Goal: Browse casually

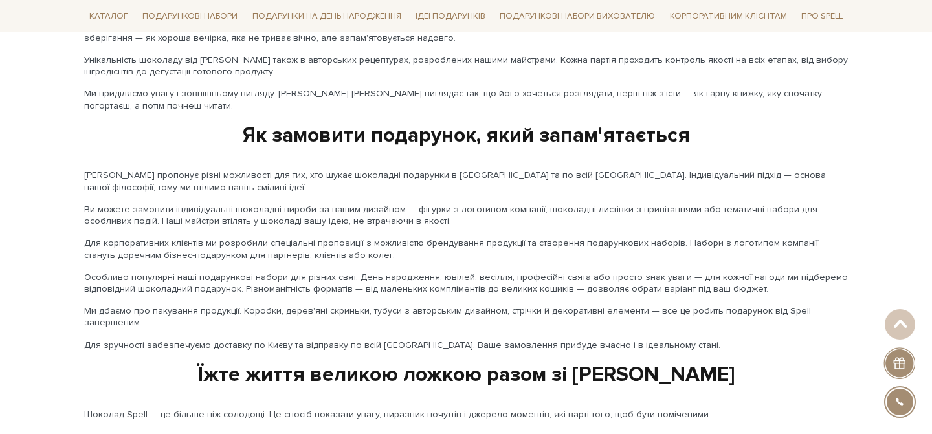
scroll to position [2214, 0]
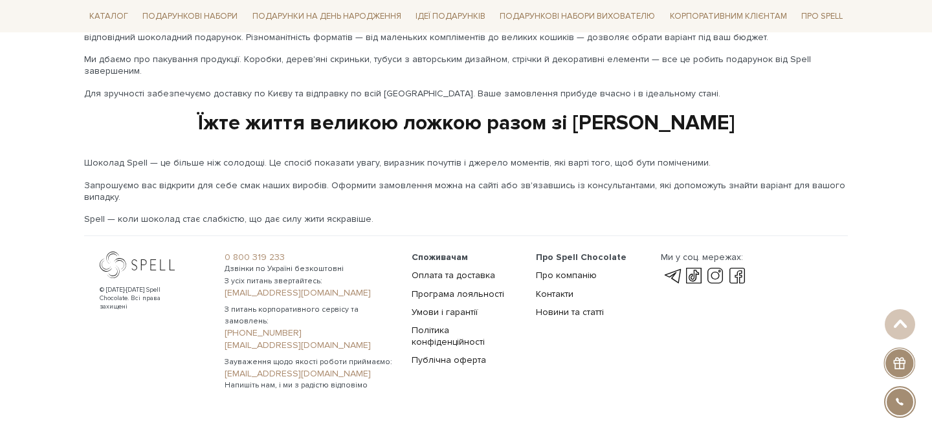
click at [906, 398] on div at bounding box center [899, 402] width 29 height 29
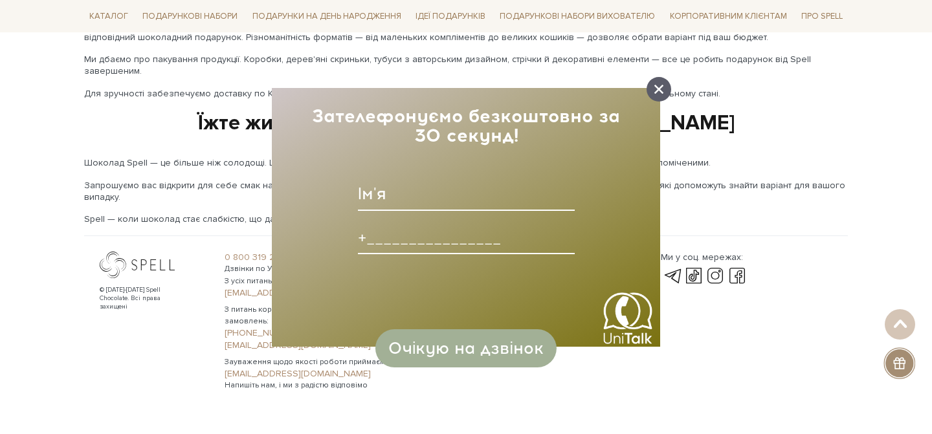
click at [658, 85] on icon at bounding box center [658, 89] width 9 height 9
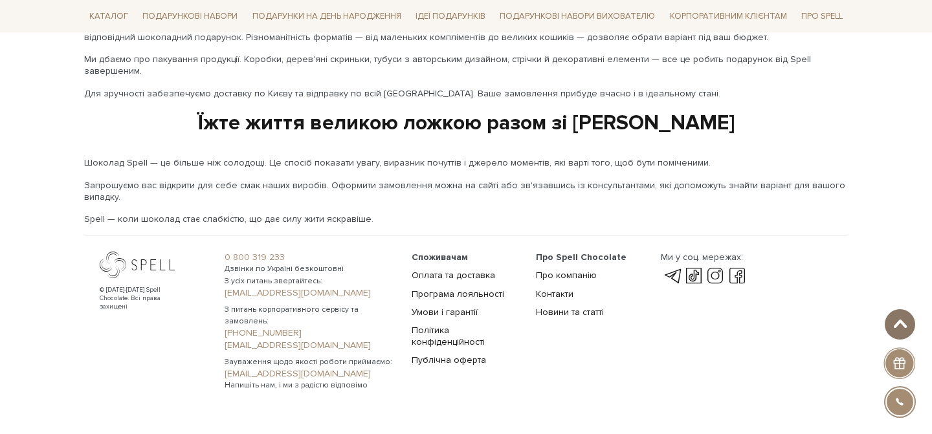
click at [903, 325] on span at bounding box center [899, 324] width 21 height 10
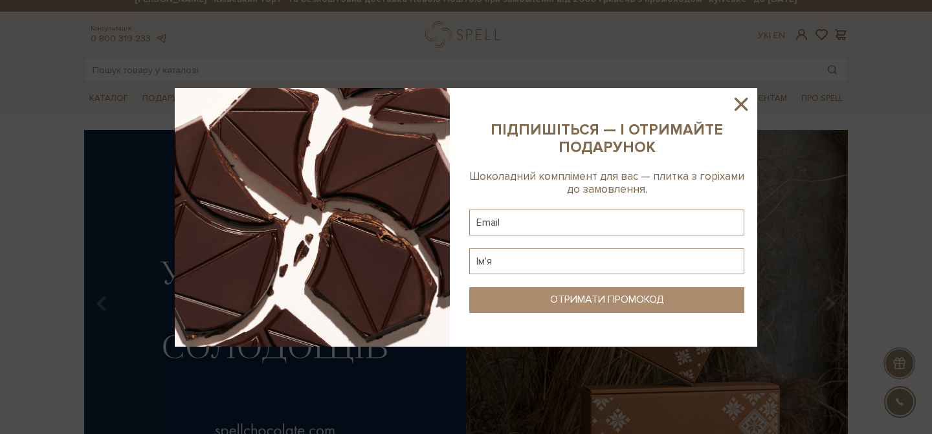
scroll to position [17, 0]
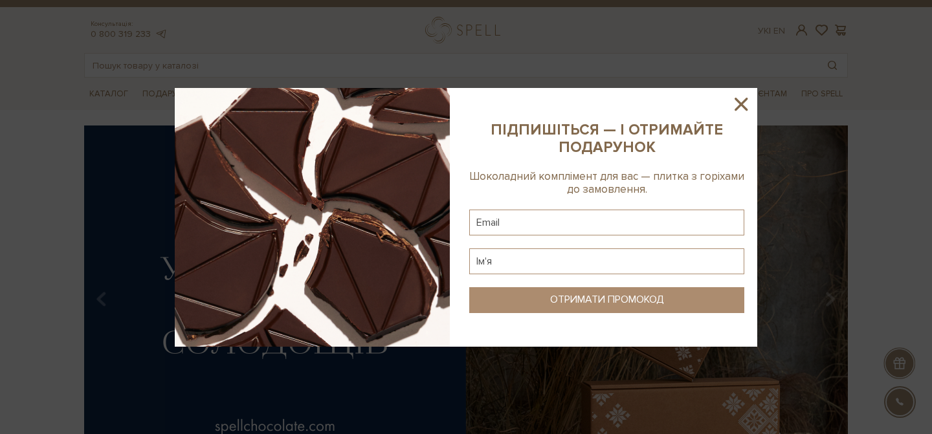
click at [743, 103] on icon at bounding box center [741, 104] width 13 height 13
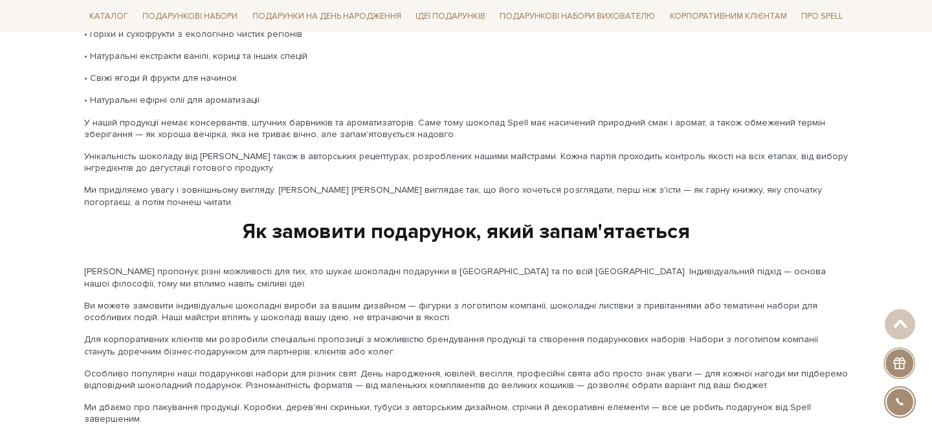
scroll to position [2214, 0]
